Goal: Task Accomplishment & Management: Manage account settings

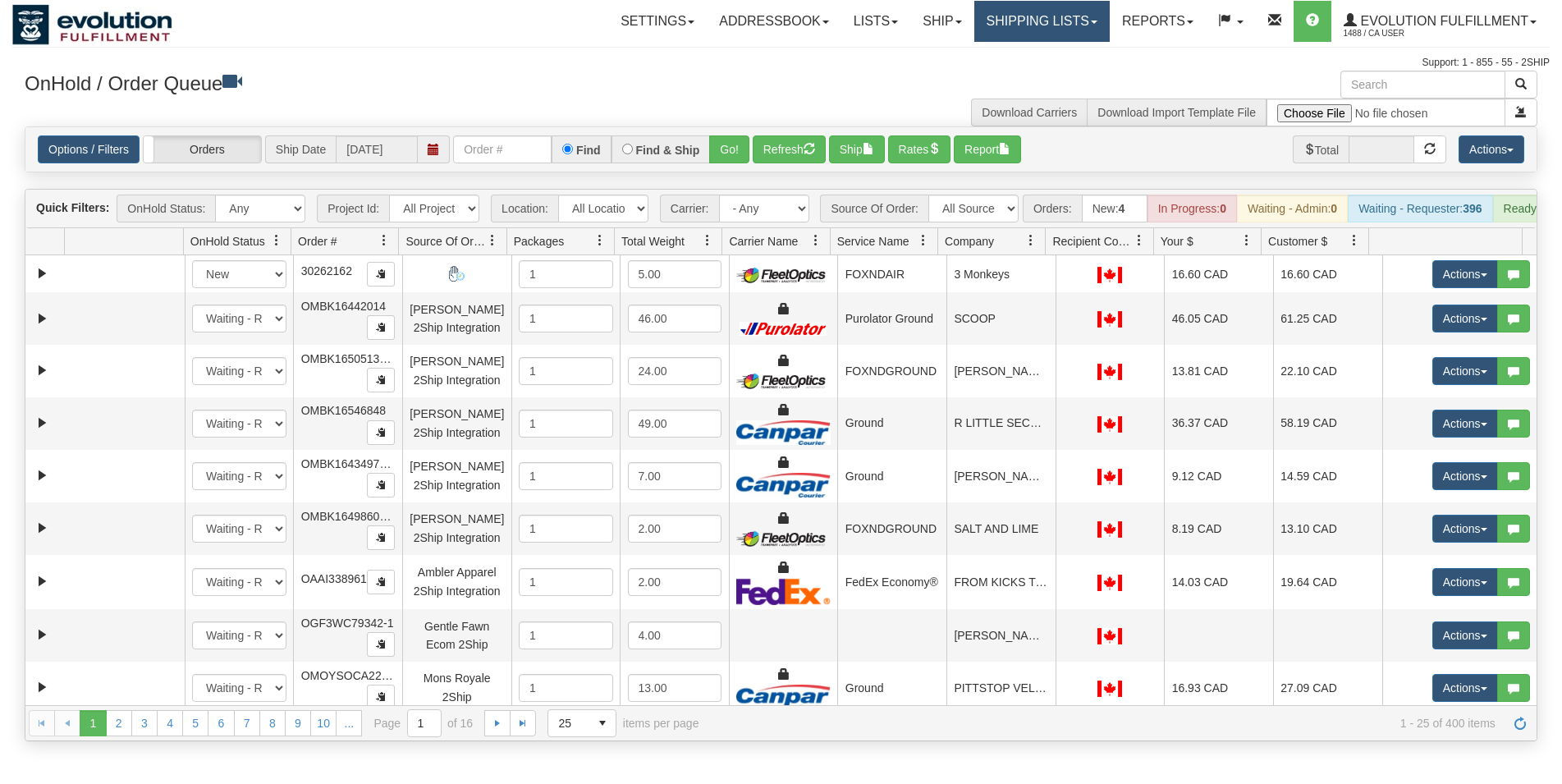
drag, startPoint x: 970, startPoint y: 18, endPoint x: 990, endPoint y: 26, distance: 21.5
click at [975, 19] on link "Shipping lists" at bounding box center [1042, 21] width 135 height 41
click at [988, 62] on span "Current Shipments" at bounding box center [1013, 58] width 96 height 13
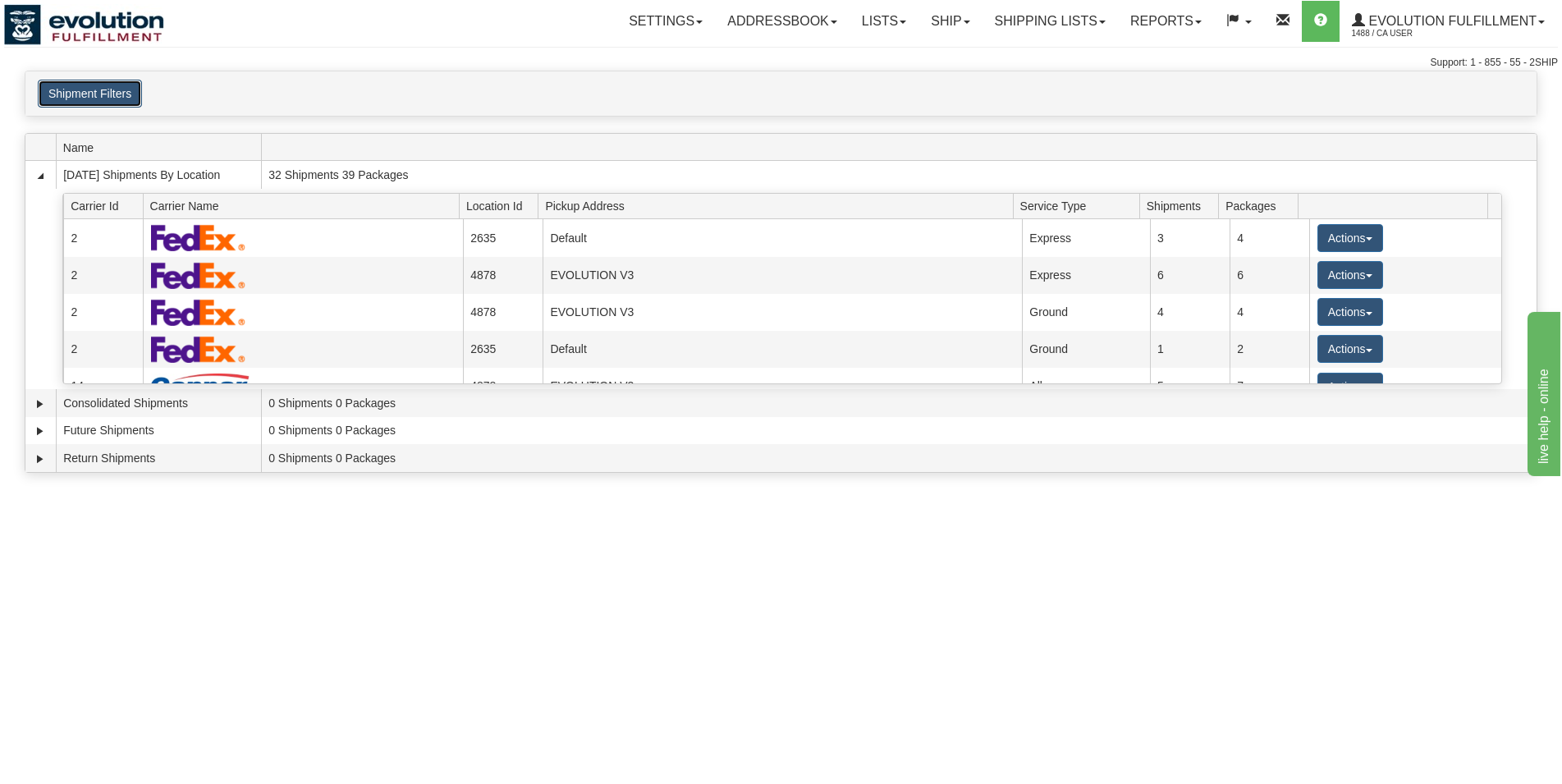
click at [68, 88] on button "Shipment Filters" at bounding box center [90, 93] width 104 height 27
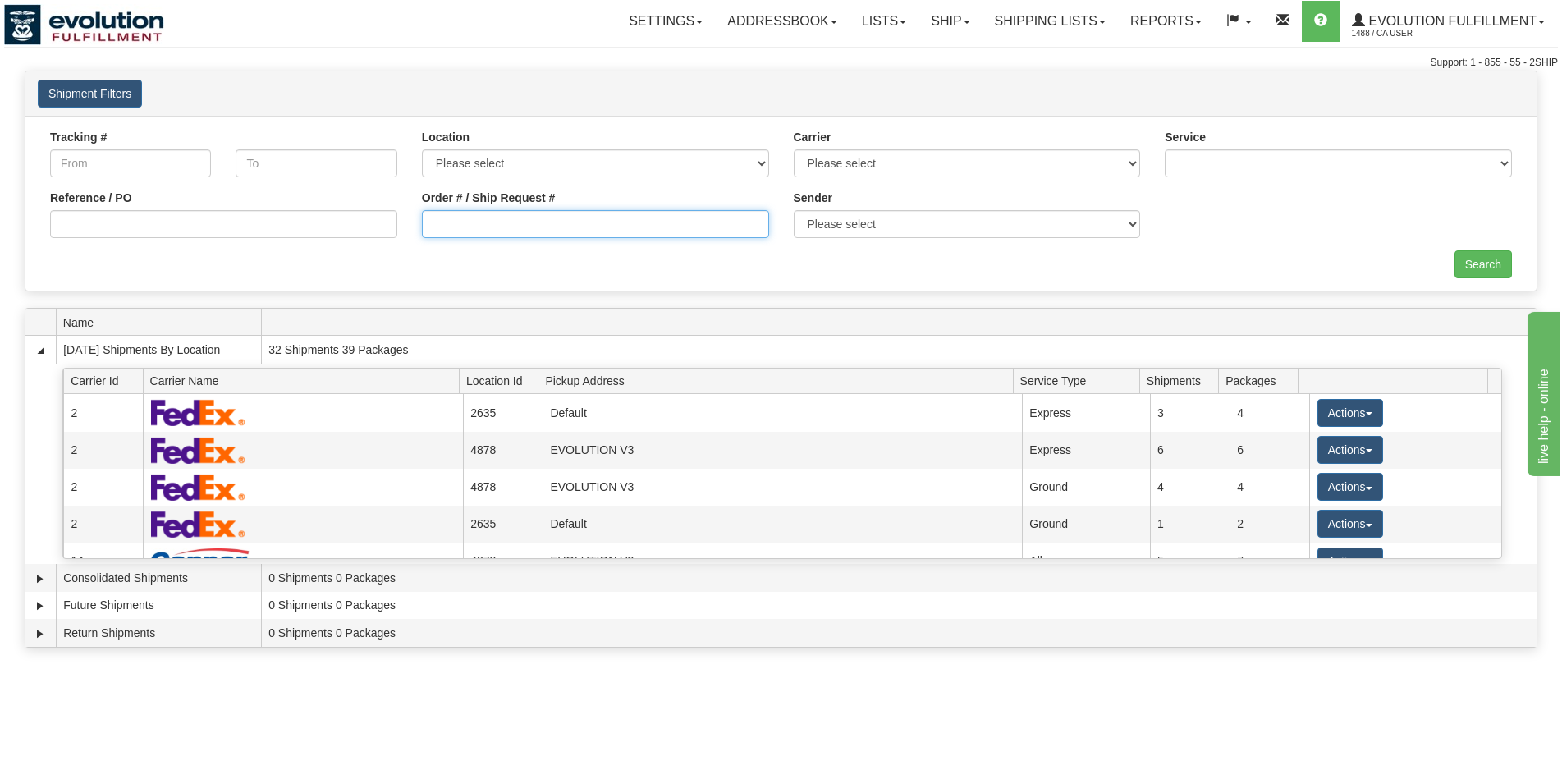
click at [509, 234] on input "Order # / Ship Request #" at bounding box center [595, 223] width 348 height 27
type input "1109"
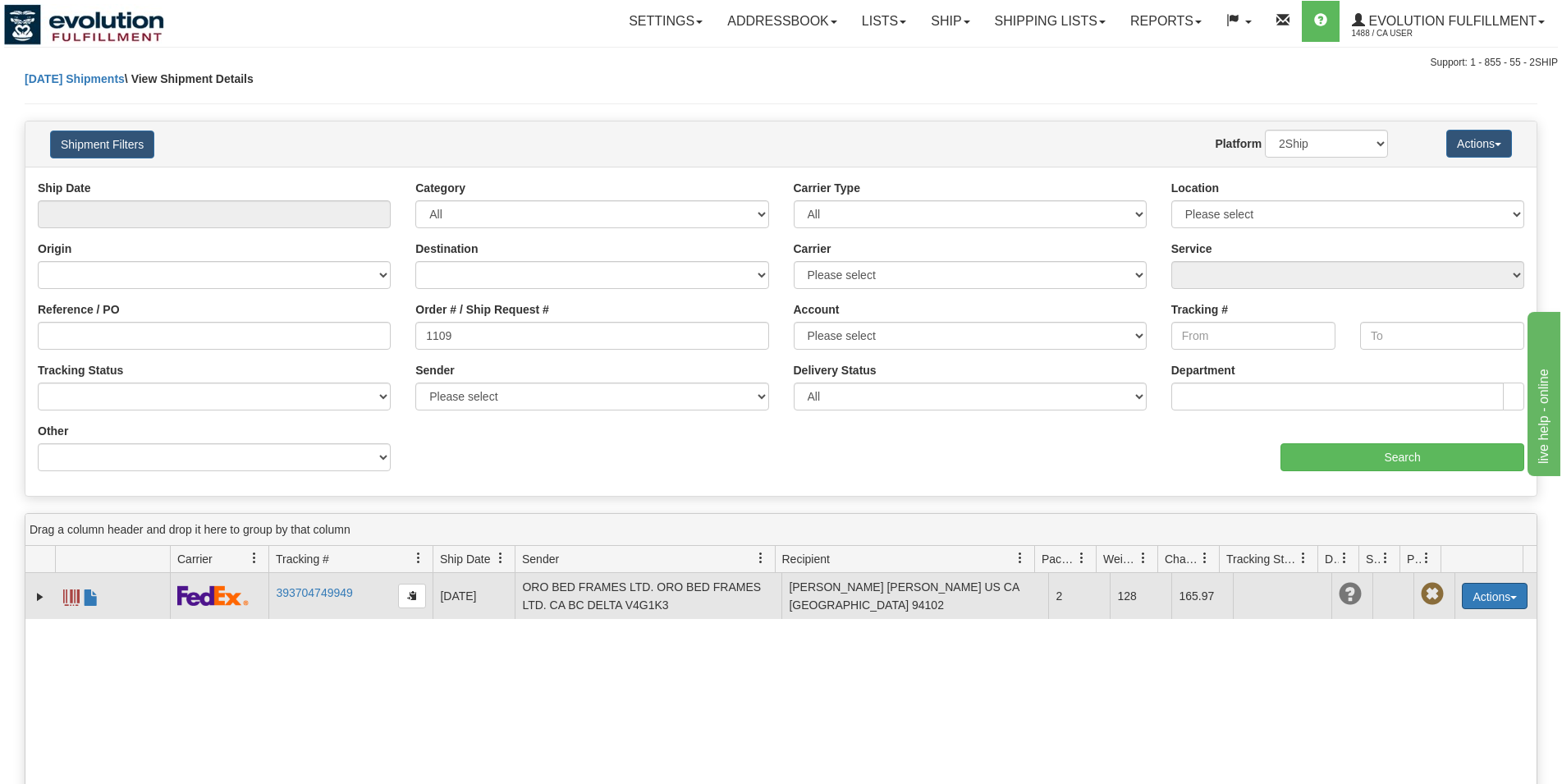
click at [1467, 600] on button "Actions" at bounding box center [1495, 596] width 65 height 27
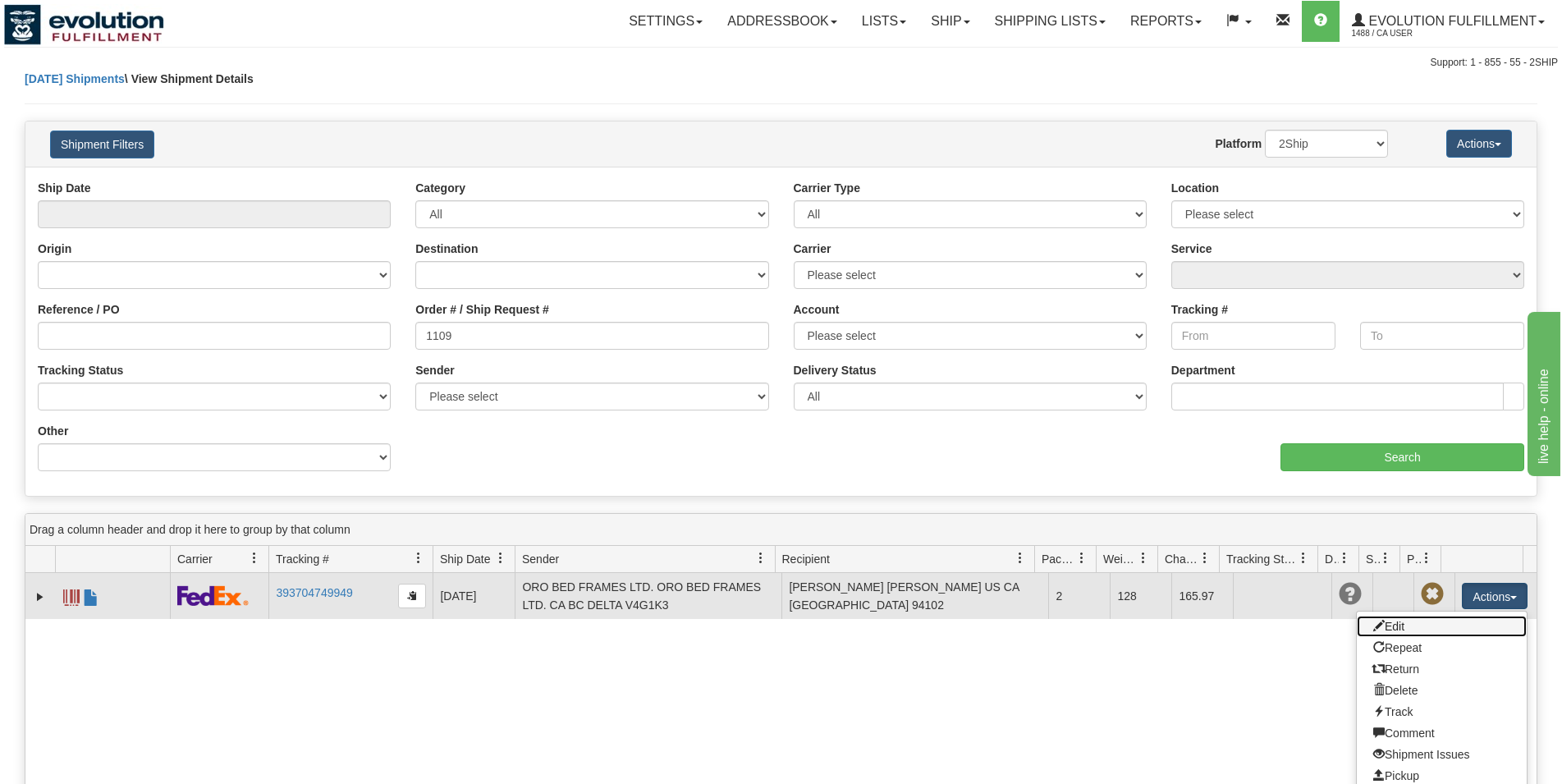
click at [1438, 626] on link "Edit" at bounding box center [1442, 626] width 170 height 22
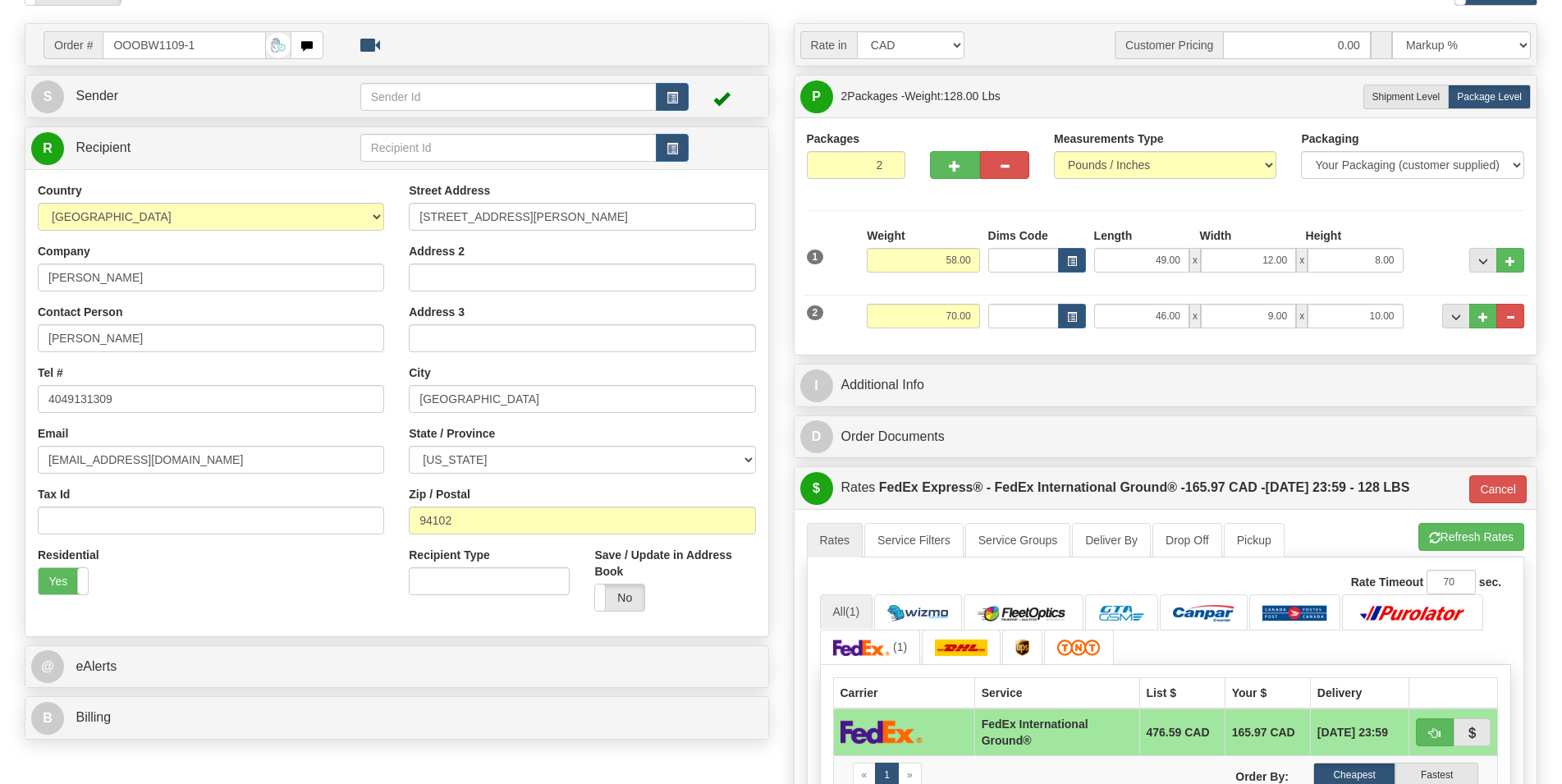
scroll to position [586, 0]
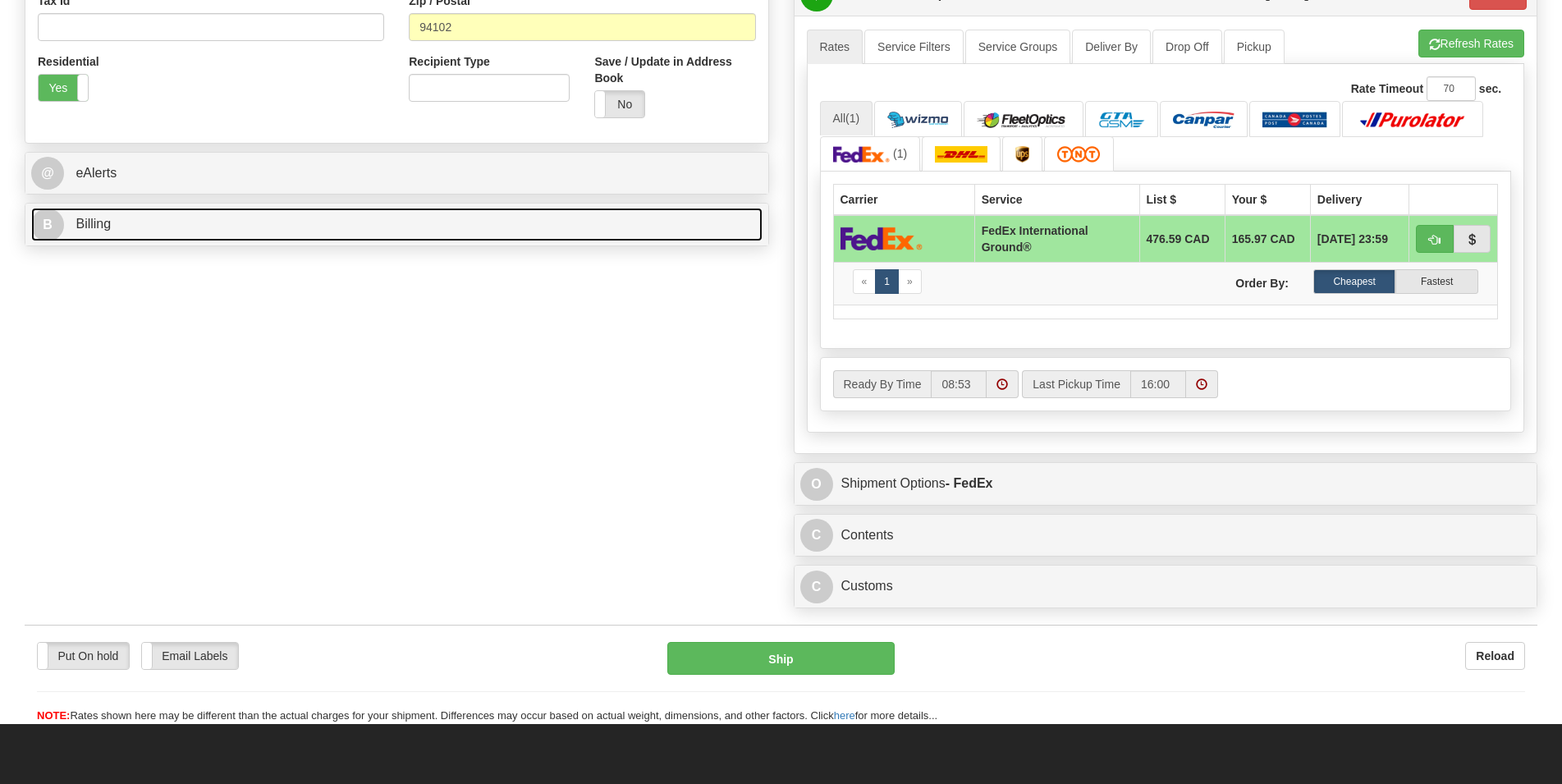
click at [311, 235] on link "B Billing" at bounding box center [397, 224] width 731 height 34
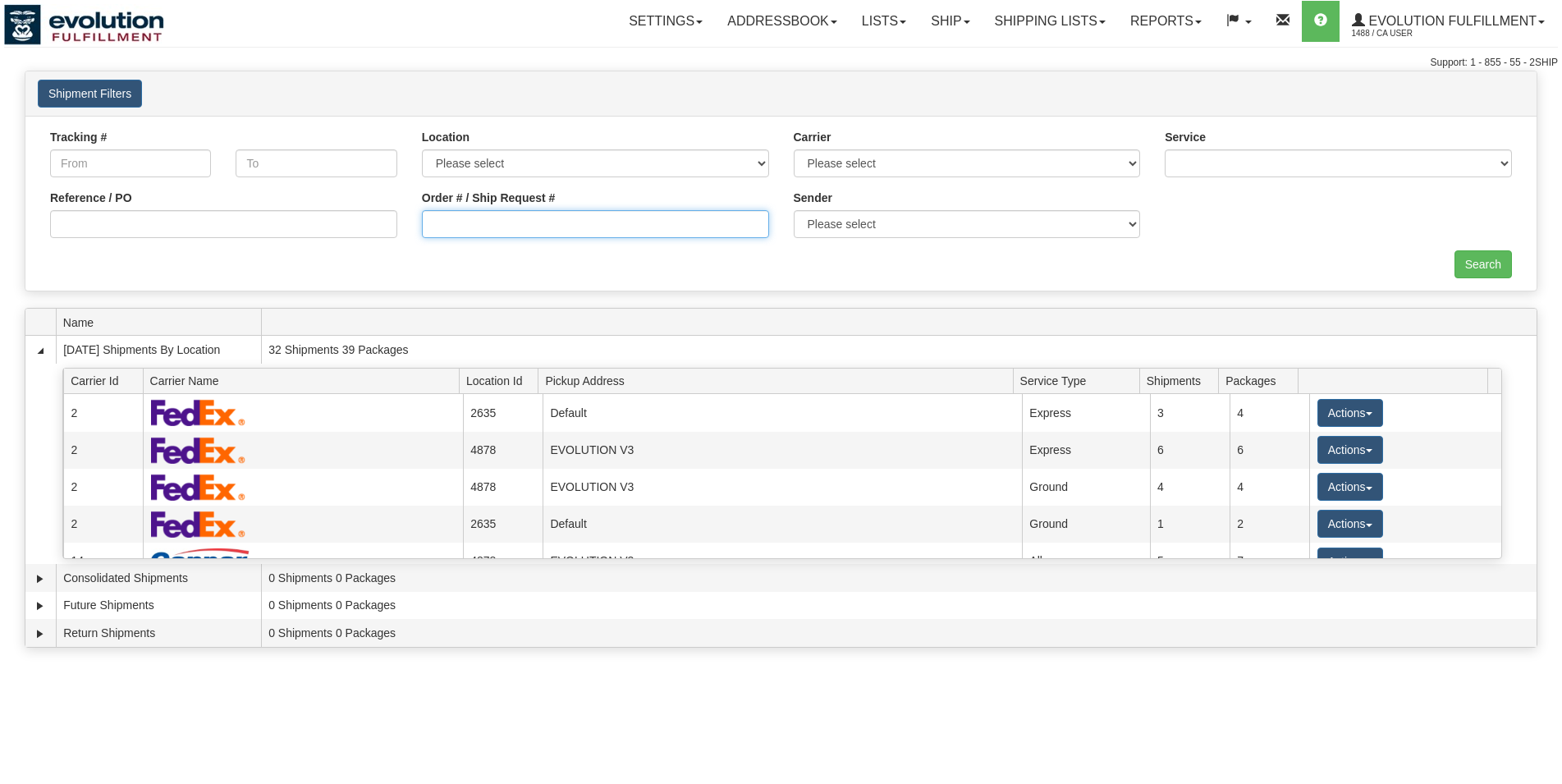
click at [439, 221] on input "Order # / Ship Request #" at bounding box center [595, 223] width 348 height 27
type input "1109"
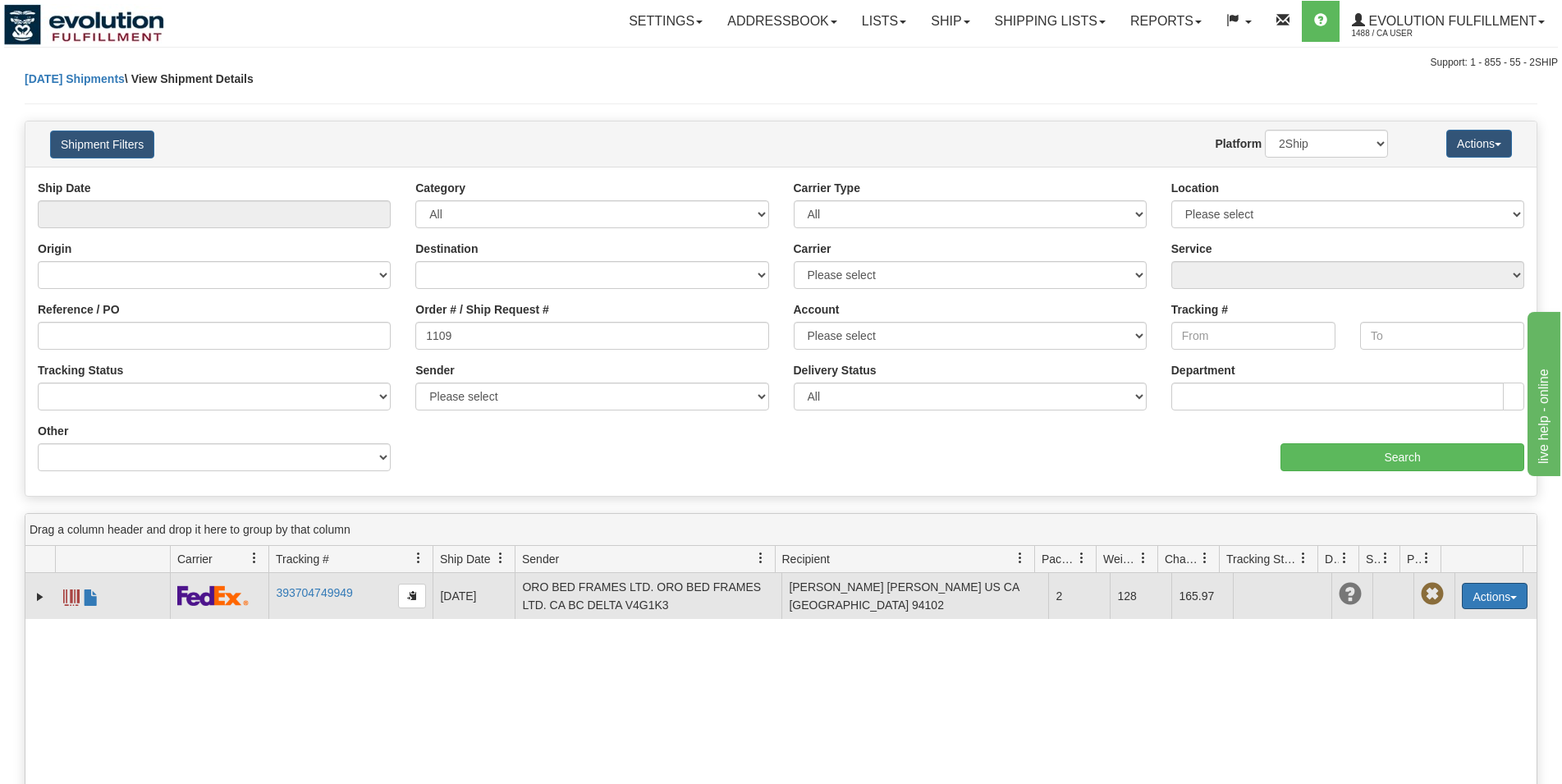
click at [1465, 599] on button "Actions" at bounding box center [1495, 596] width 65 height 27
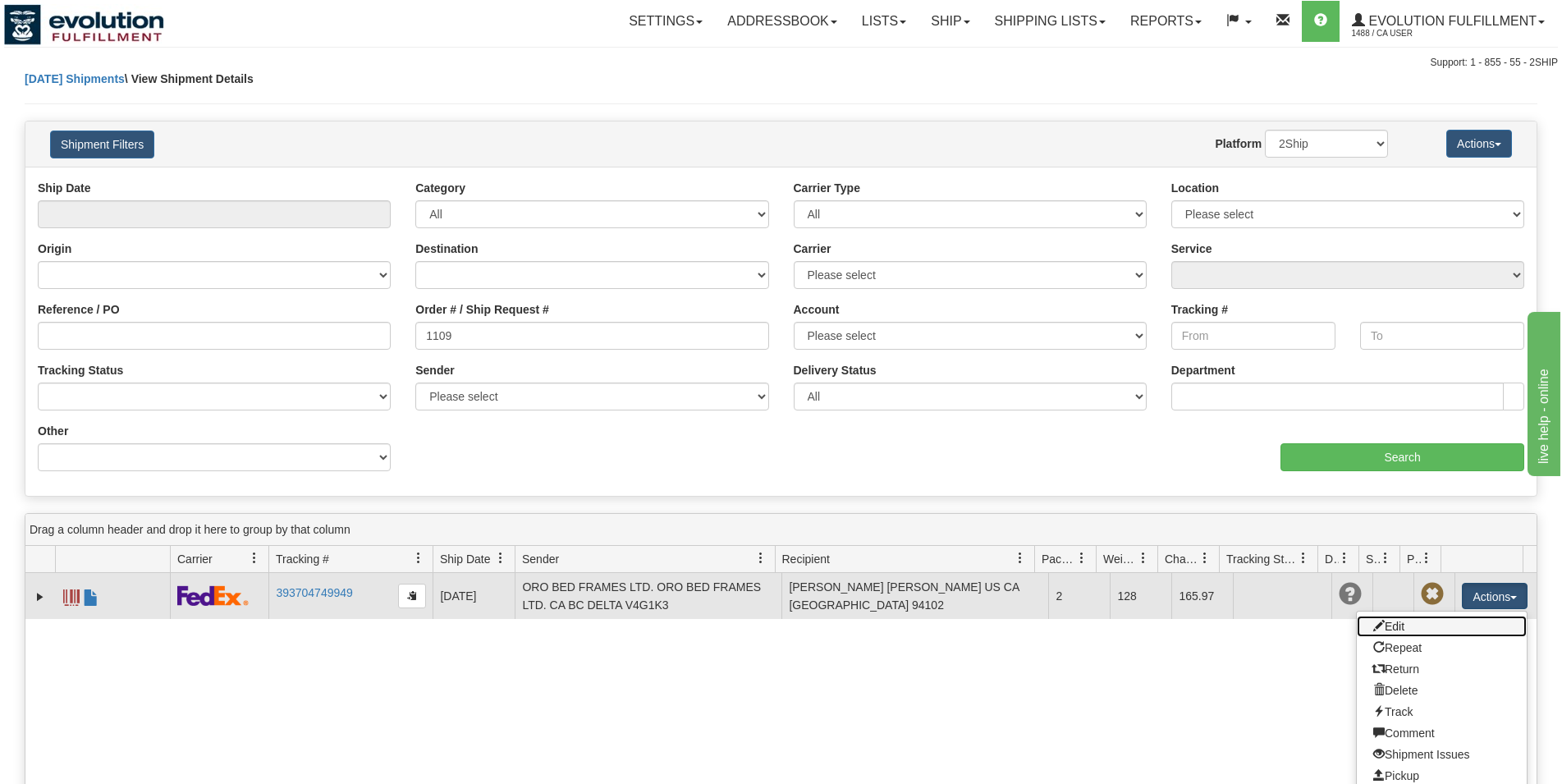
click at [1445, 624] on link "Edit" at bounding box center [1442, 626] width 170 height 22
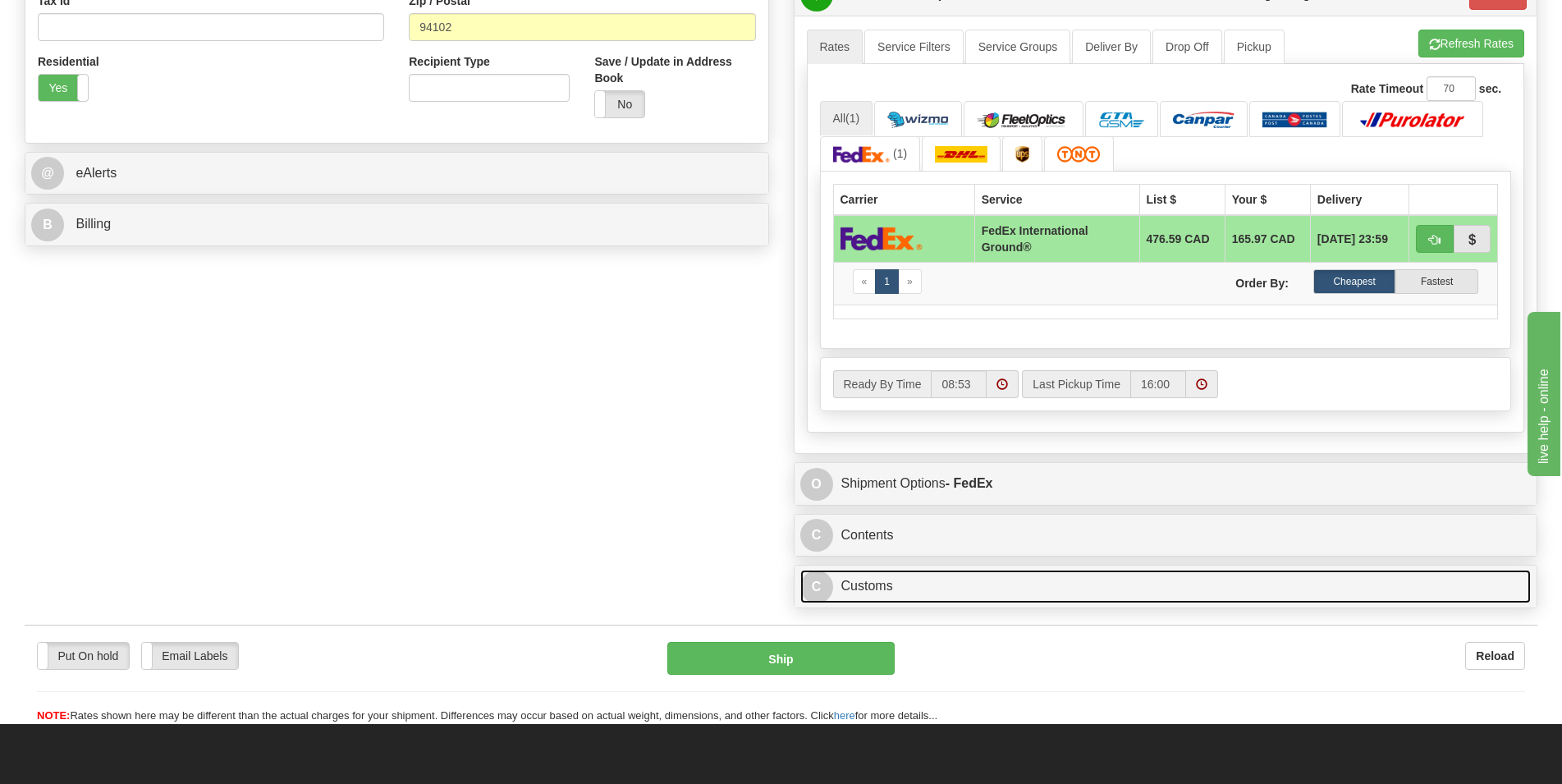
click at [884, 573] on link "C Customs" at bounding box center [1166, 586] width 731 height 34
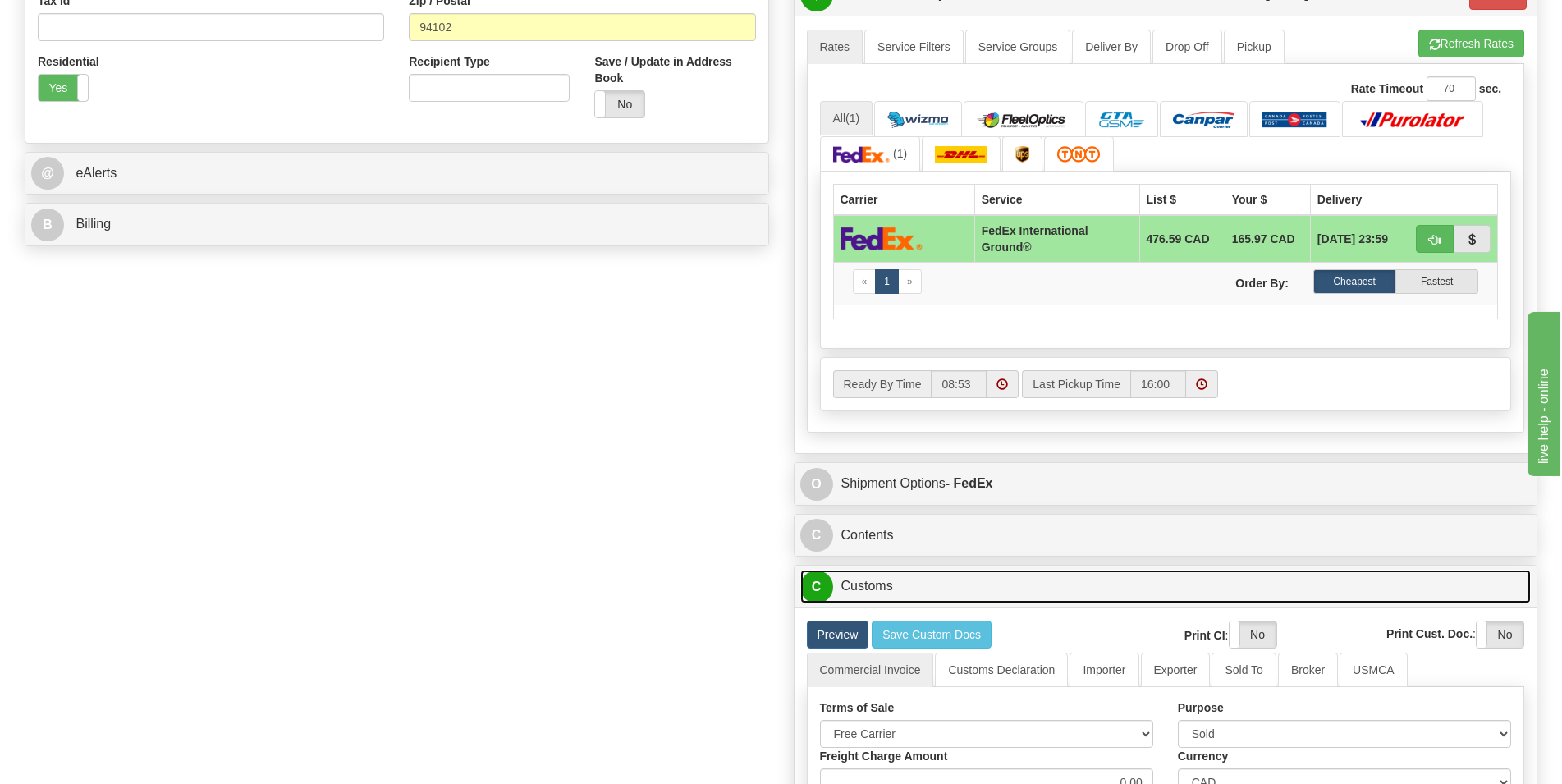
click at [878, 575] on link "C Customs" at bounding box center [1166, 586] width 731 height 34
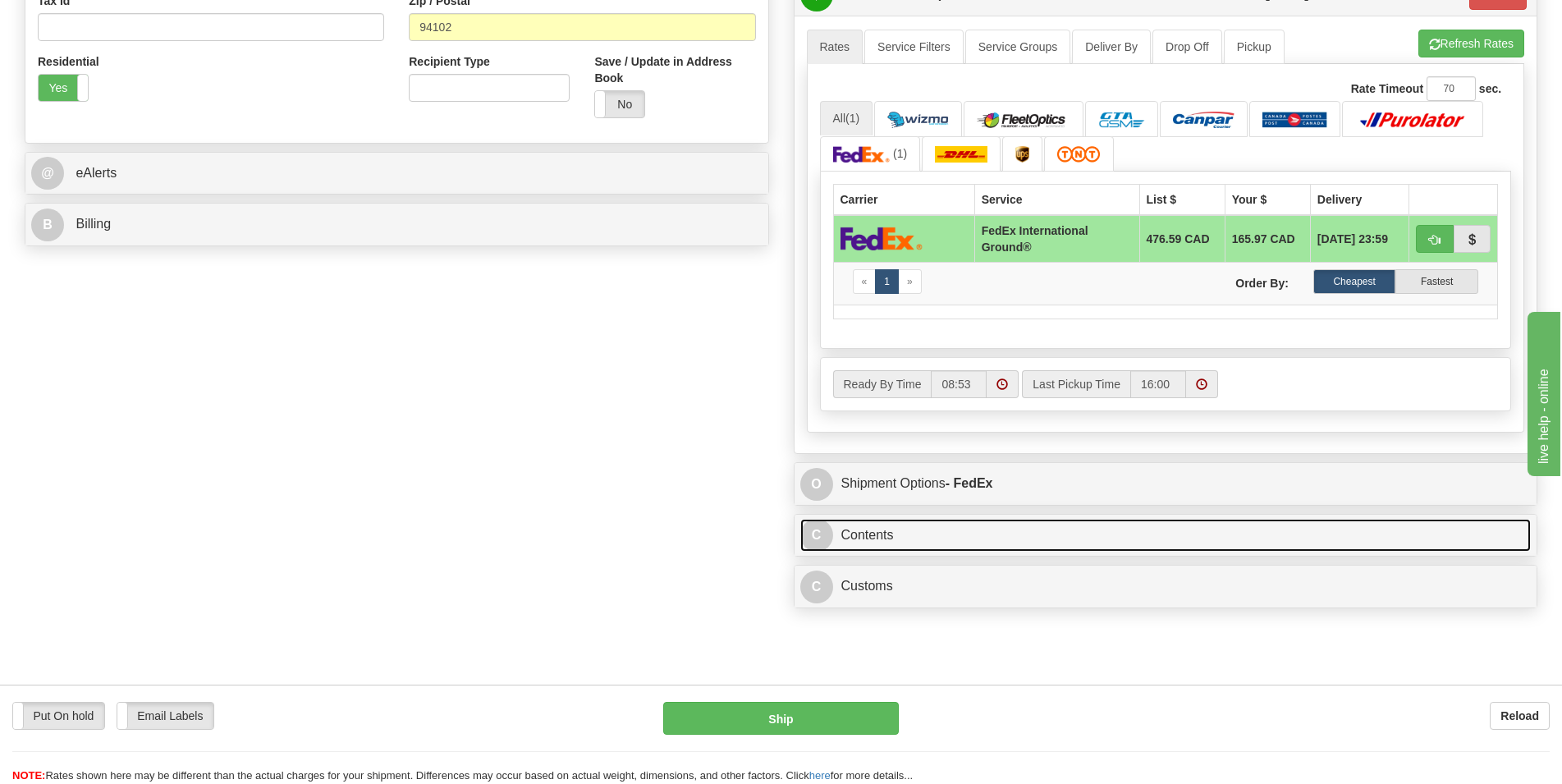
click at [869, 543] on link "C Contents" at bounding box center [1166, 536] width 731 height 34
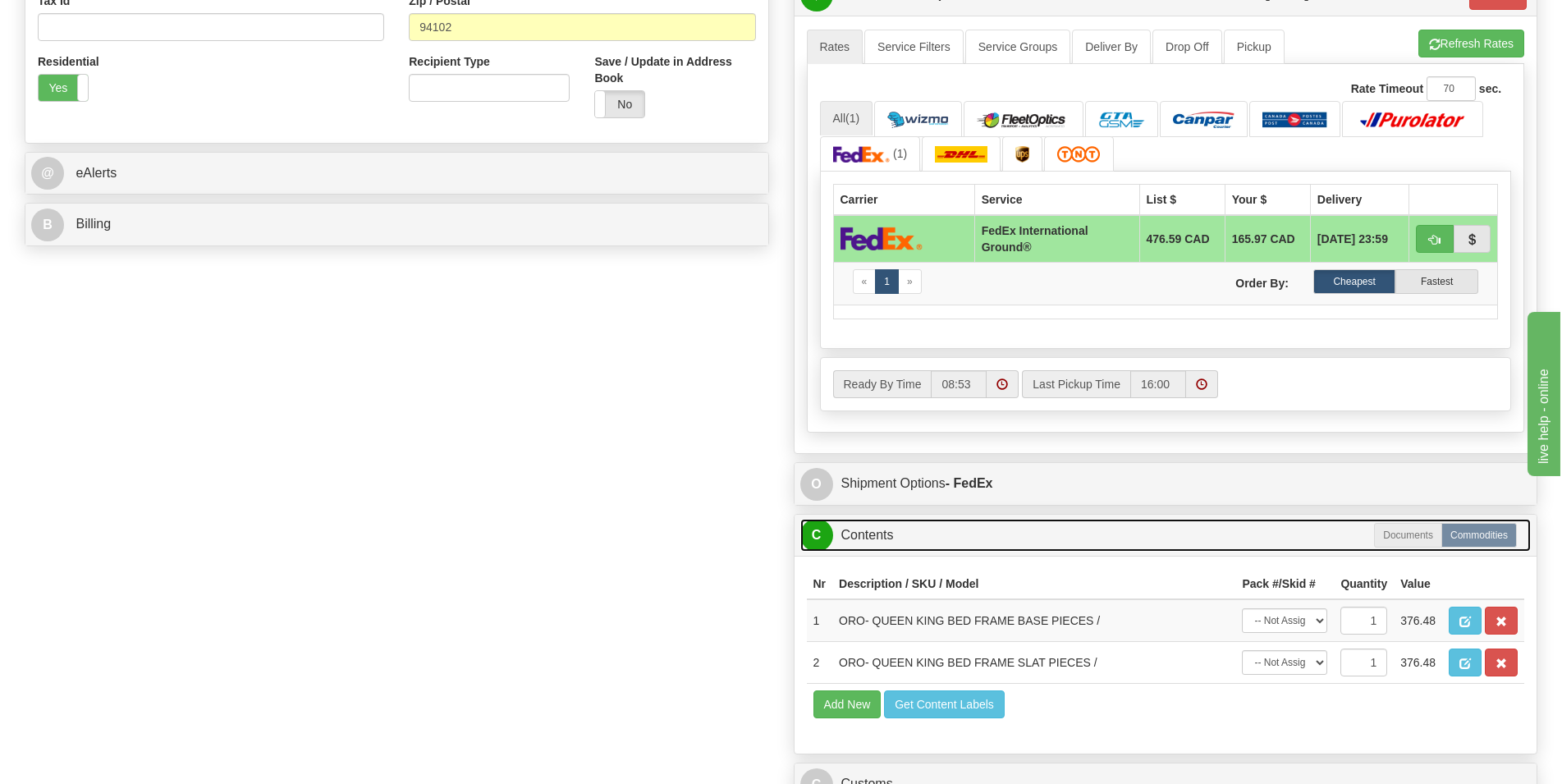
click at [869, 543] on link "C Contents" at bounding box center [1166, 536] width 731 height 34
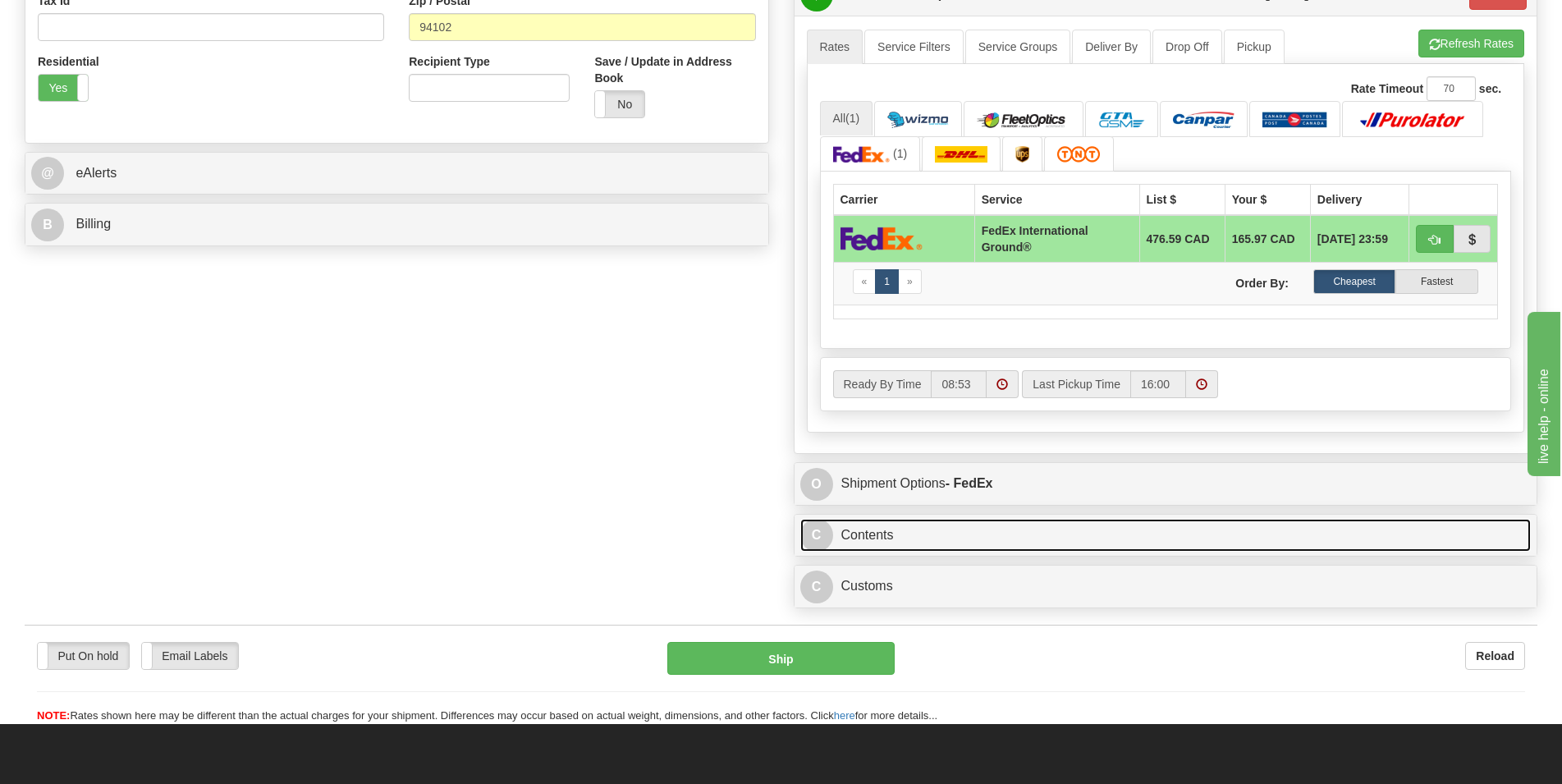
scroll to position [754, 0]
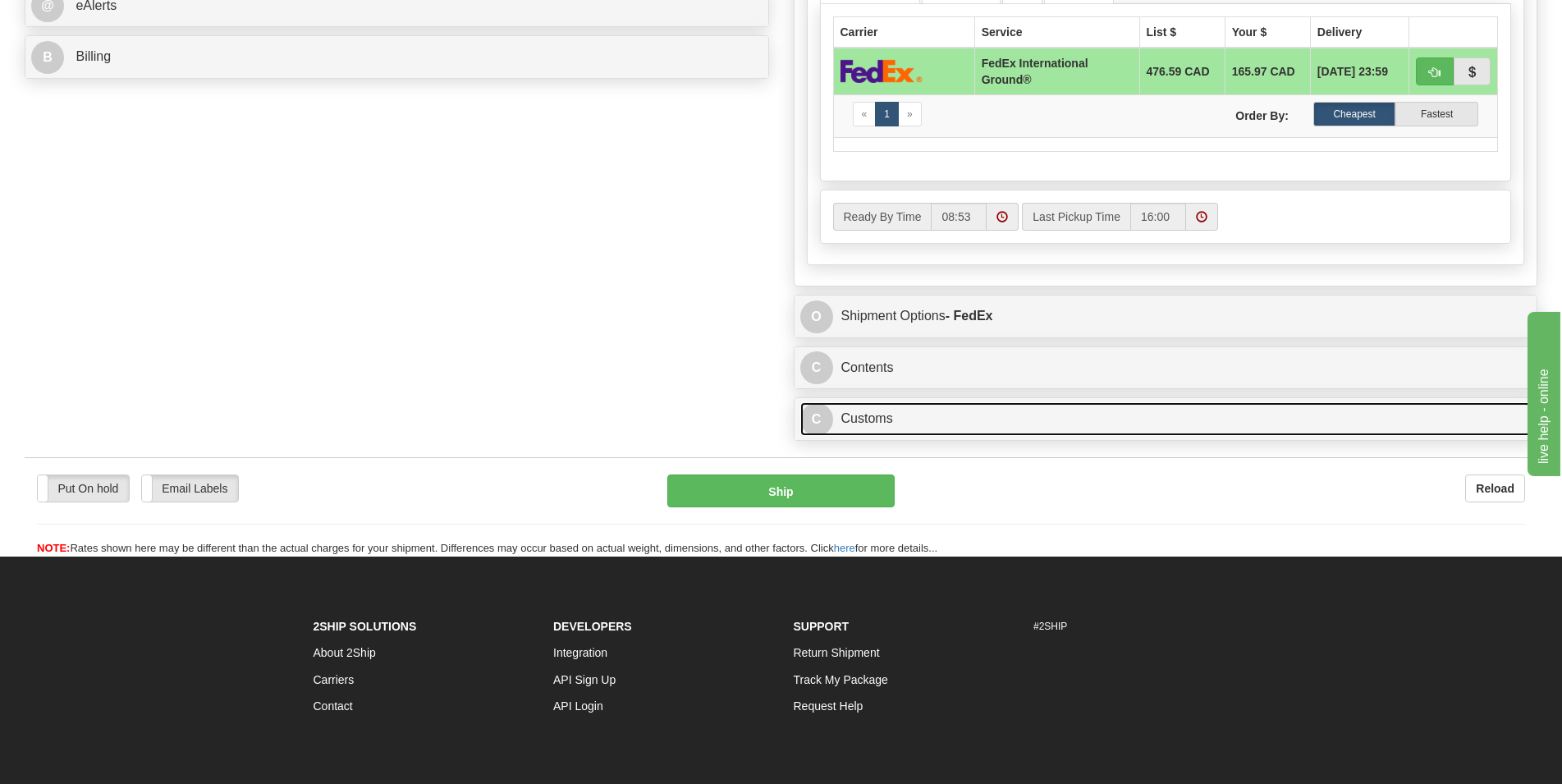
click at [883, 419] on link "C Customs" at bounding box center [1166, 419] width 731 height 34
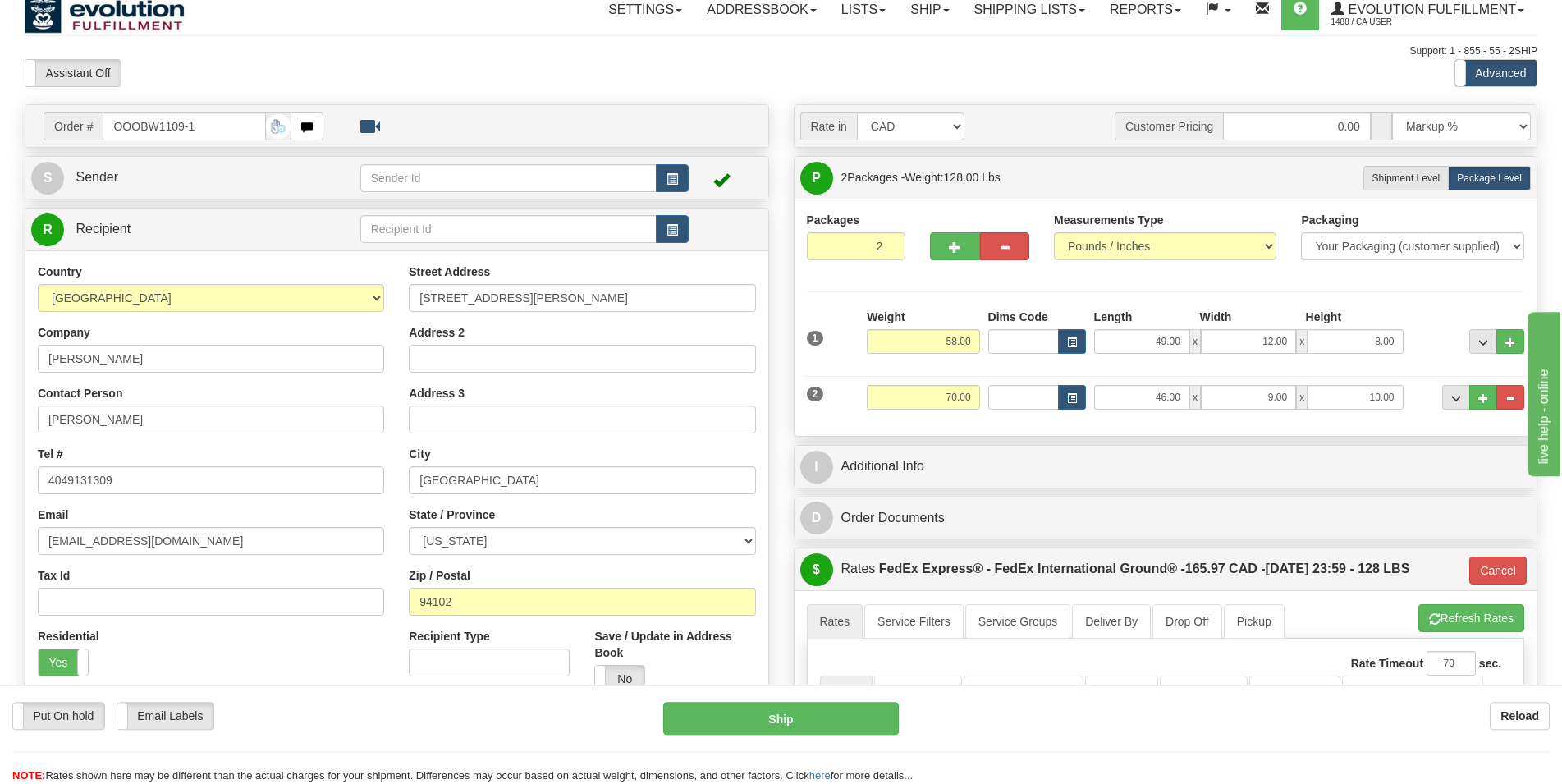
scroll to position [0, 0]
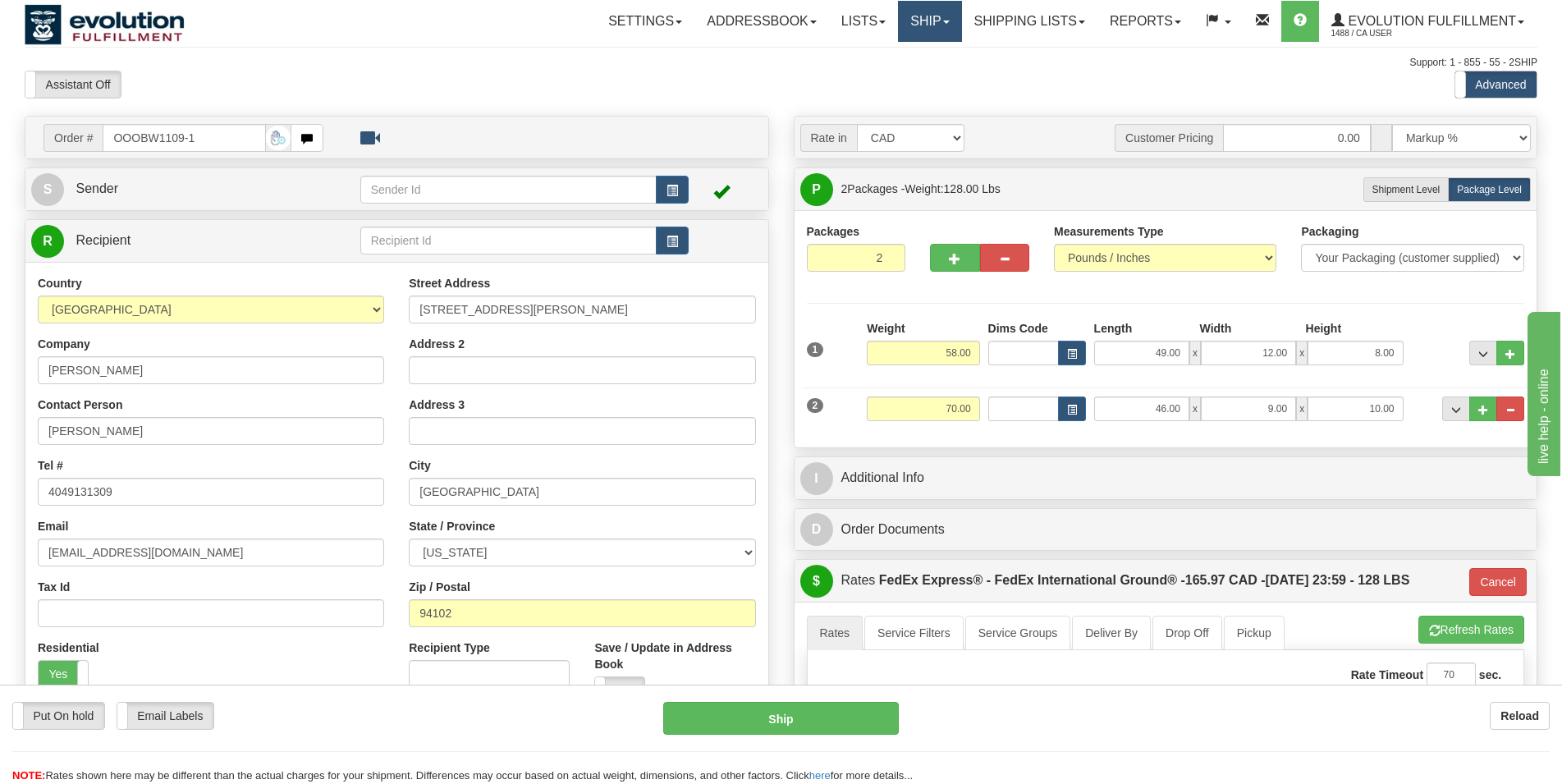
click at [910, 21] on link "Ship" at bounding box center [929, 21] width 63 height 41
